Goal: Information Seeking & Learning: Learn about a topic

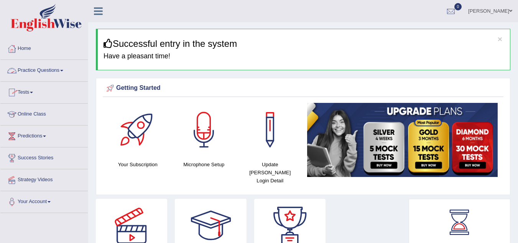
click at [33, 71] on link "Practice Questions" at bounding box center [43, 69] width 87 height 19
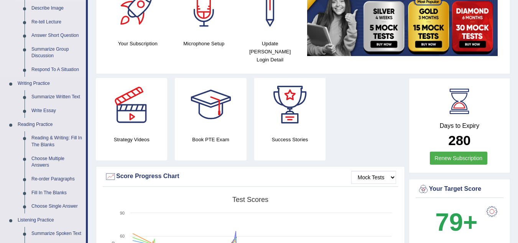
scroll to position [121, 0]
click at [39, 107] on link "Write Essay" at bounding box center [57, 111] width 58 height 14
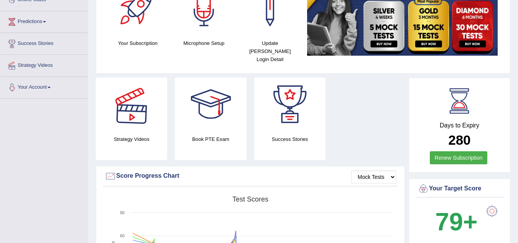
scroll to position [169, 0]
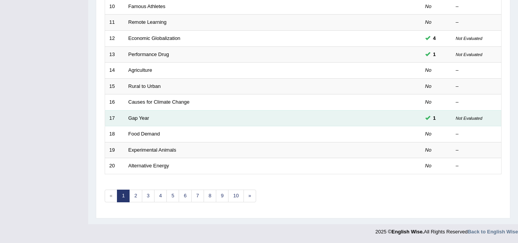
scroll to position [265, 0]
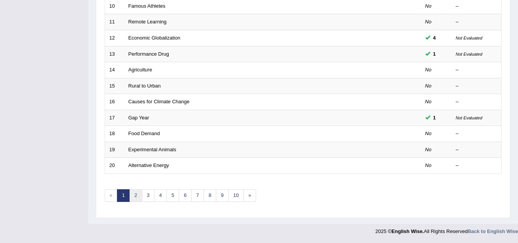
click at [138, 196] on link "2" at bounding box center [135, 195] width 13 height 13
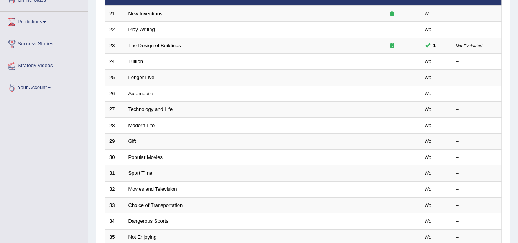
scroll to position [114, 0]
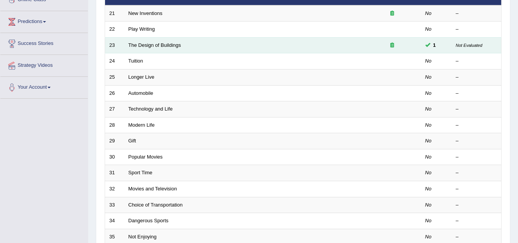
click at [212, 45] on td "The Design of Buildings" at bounding box center [243, 45] width 239 height 16
click at [159, 43] on link "The Design of Buildings" at bounding box center [155, 45] width 53 height 6
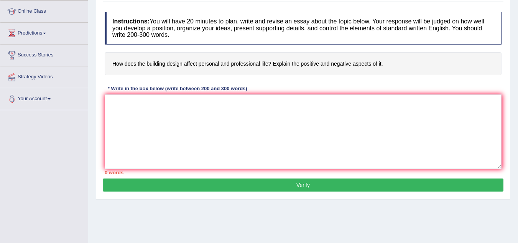
scroll to position [105, 0]
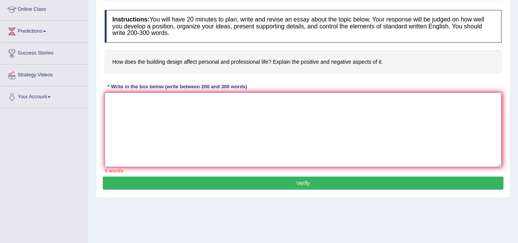
click at [154, 112] on textarea at bounding box center [303, 129] width 397 height 74
paste textarea "In the current era of scientific and technological progress, we find ourselves …"
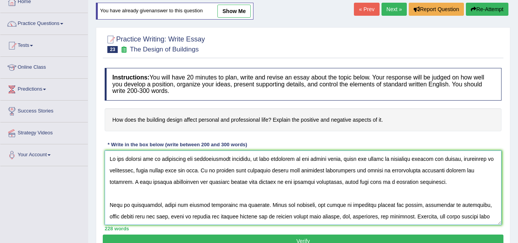
scroll to position [160, 0]
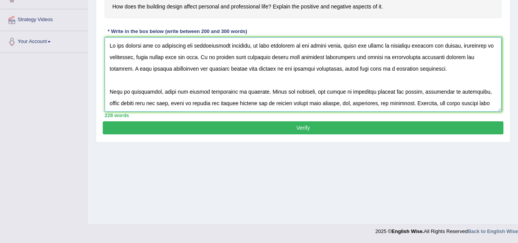
click at [138, 77] on textarea at bounding box center [303, 74] width 397 height 74
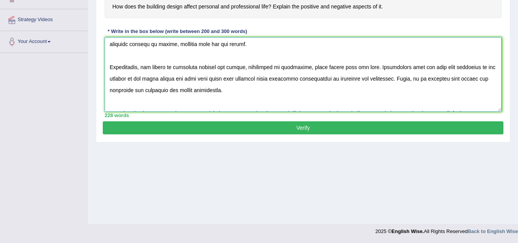
scroll to position [59, 0]
click at [122, 53] on textarea at bounding box center [303, 74] width 397 height 74
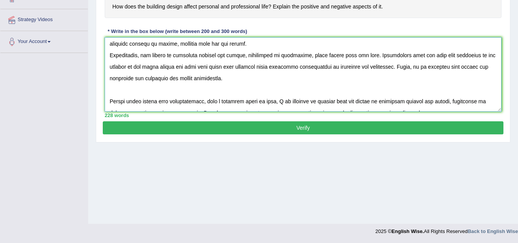
scroll to position [48, 0]
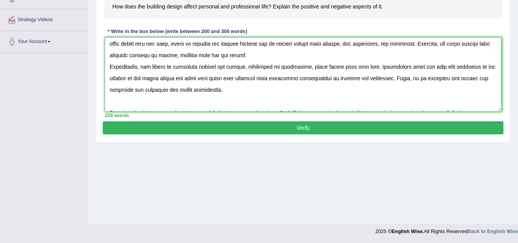
click at [113, 106] on textarea at bounding box center [303, 74] width 397 height 74
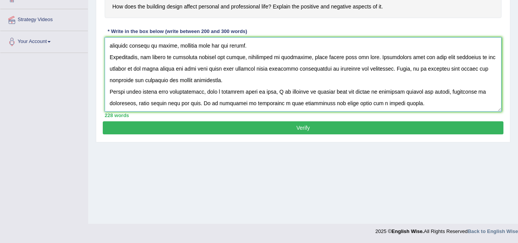
scroll to position [0, 0]
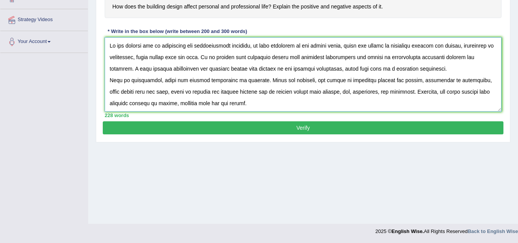
type textarea "In the current era of scientific and technological progress, we find ourselves …"
click at [301, 123] on button "Verify" at bounding box center [303, 127] width 401 height 13
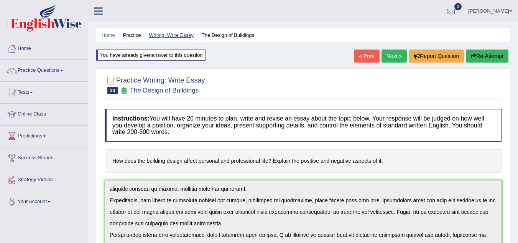
click at [173, 35] on link "Writing: Write Essay" at bounding box center [171, 35] width 45 height 6
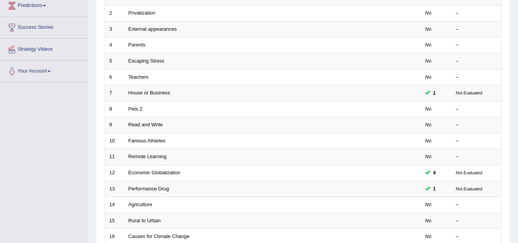
scroll to position [127, 0]
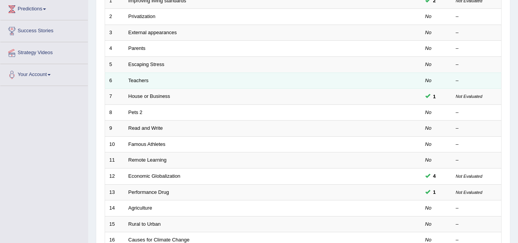
click at [176, 82] on td "Teachers" at bounding box center [243, 81] width 239 height 16
click at [131, 82] on link "Teachers" at bounding box center [139, 80] width 20 height 6
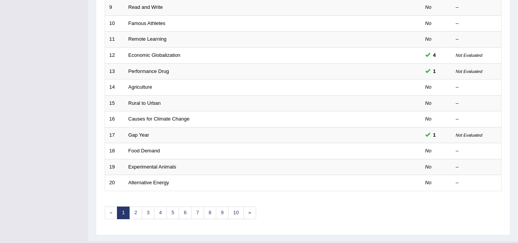
scroll to position [265, 0]
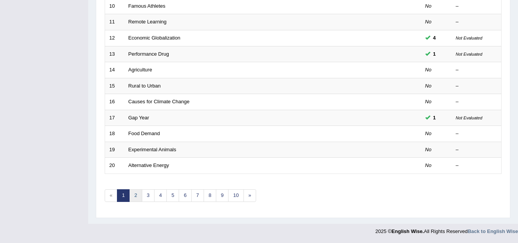
click at [134, 195] on link "2" at bounding box center [135, 195] width 13 height 13
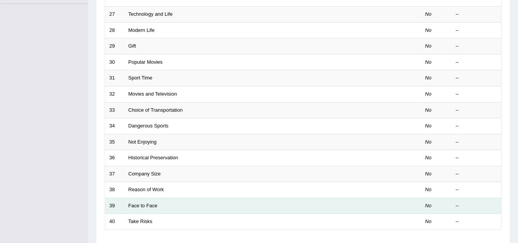
scroll to position [265, 0]
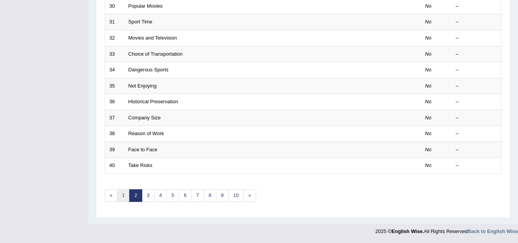
click at [124, 198] on link "1" at bounding box center [123, 195] width 13 height 13
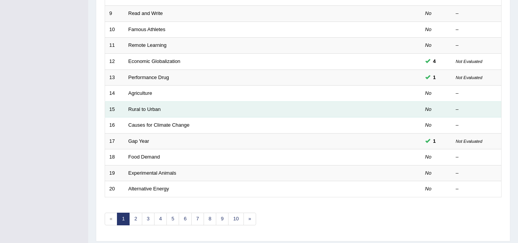
scroll to position [265, 0]
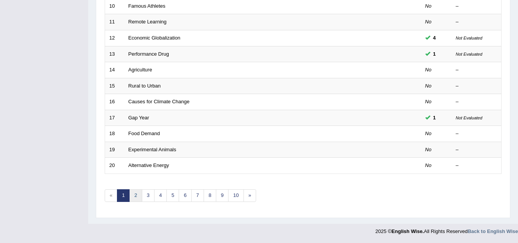
click at [135, 194] on link "2" at bounding box center [135, 195] width 13 height 13
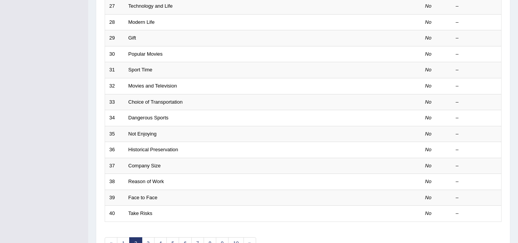
scroll to position [265, 0]
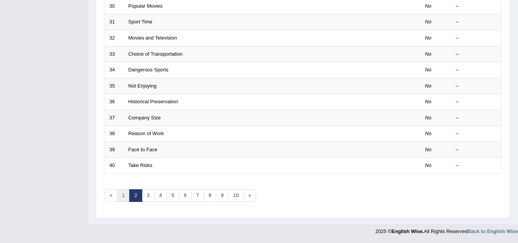
click at [125, 194] on link "1" at bounding box center [123, 195] width 13 height 13
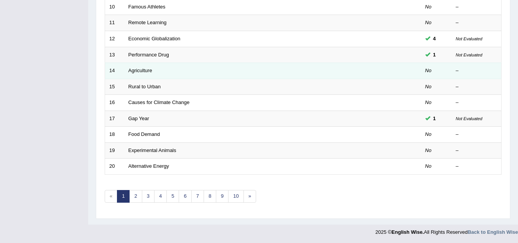
scroll to position [265, 0]
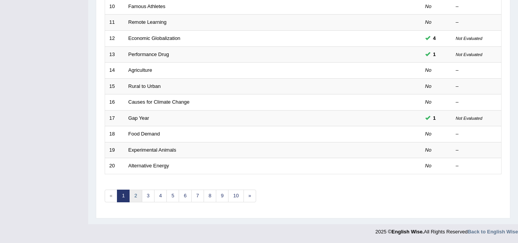
click at [132, 201] on link "2" at bounding box center [135, 196] width 13 height 13
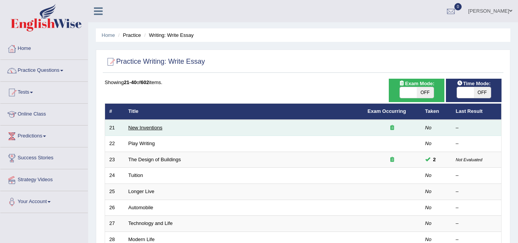
click at [148, 128] on link "New Inventions" at bounding box center [146, 128] width 34 height 6
